Goal: Check status: Check status

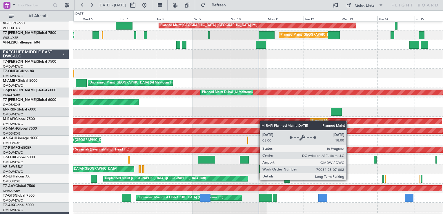
scroll to position [87, 0]
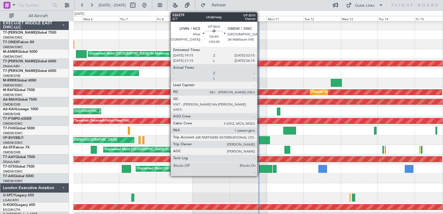
click at [260, 139] on div at bounding box center [264, 140] width 11 height 8
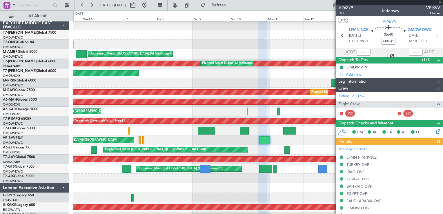
type input "[PERSON_NAME] ([PERSON_NAME])"
type input "6907"
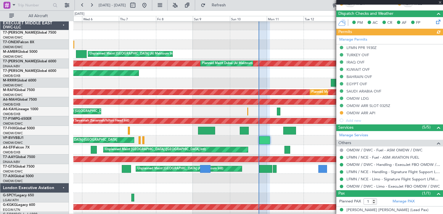
scroll to position [143, 0]
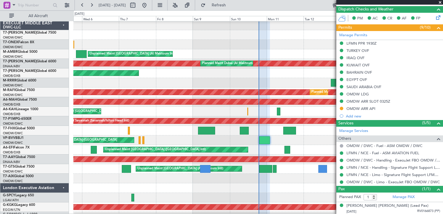
click at [442, 3] on span at bounding box center [440, 2] width 6 height 5
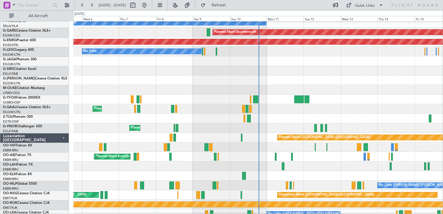
scroll to position [348, 0]
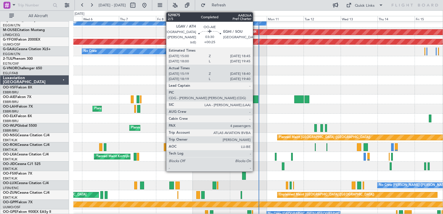
click at [254, 99] on div at bounding box center [255, 99] width 5 height 8
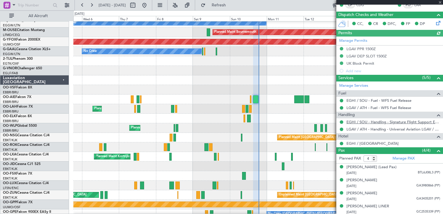
scroll to position [144, 0]
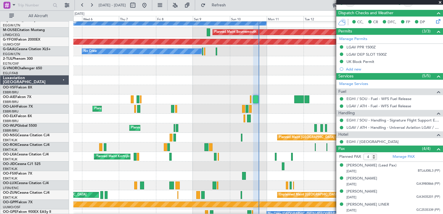
drag, startPoint x: 439, startPoint y: 3, endPoint x: 437, endPoint y: 8, distance: 5.6
click at [440, 3] on span at bounding box center [440, 2] width 6 height 5
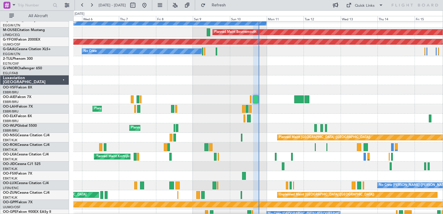
type input "0"
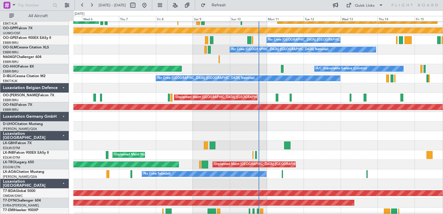
scroll to position [580, 0]
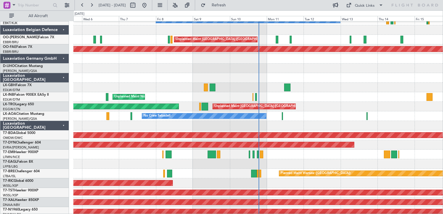
click at [259, 156] on div "A/C Unavailable" at bounding box center [257, 155] width 369 height 10
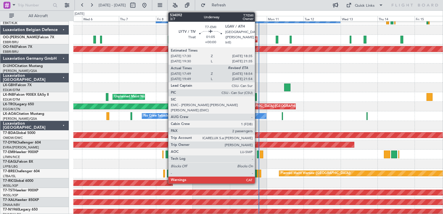
click at [257, 155] on div at bounding box center [258, 154] width 2 height 8
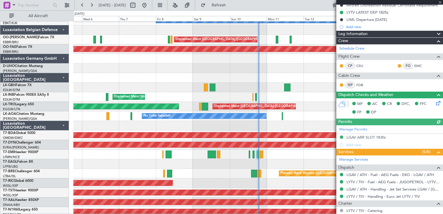
scroll to position [168, 0]
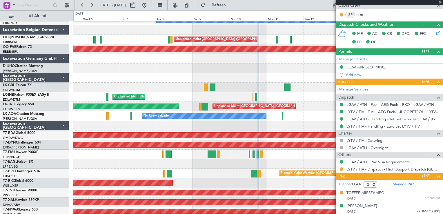
click at [442, 2] on span at bounding box center [440, 2] width 6 height 5
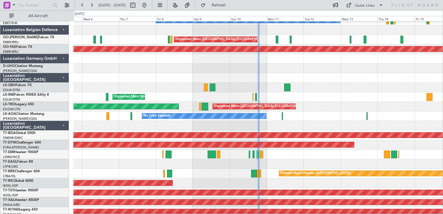
type input "0"
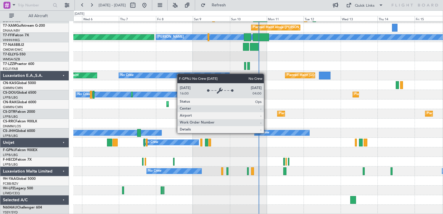
scroll to position [802, 0]
